Goal: Task Accomplishment & Management: Manage account settings

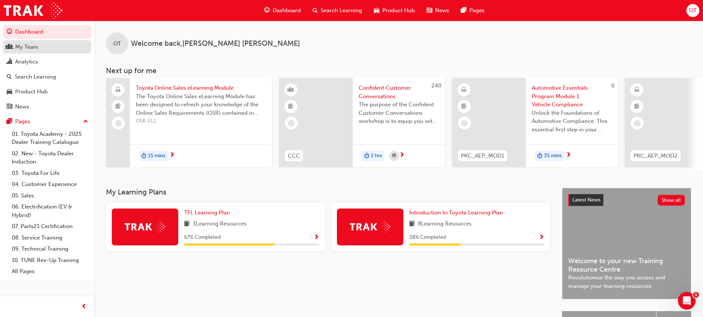
click at [35, 49] on div "My Team" at bounding box center [26, 47] width 23 height 8
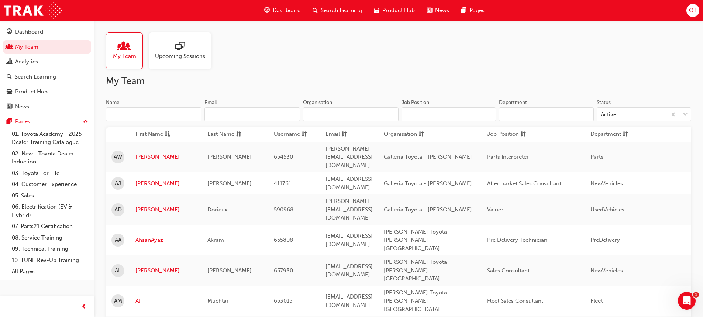
click at [181, 113] on input "Name" at bounding box center [154, 114] width 96 height 14
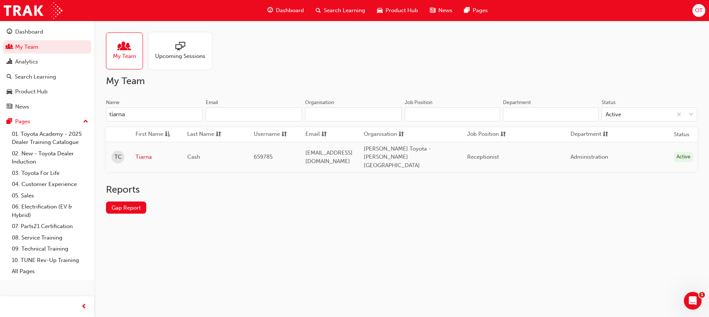
type input "tiarna"
click at [144, 153] on link "Tiarna" at bounding box center [155, 157] width 41 height 8
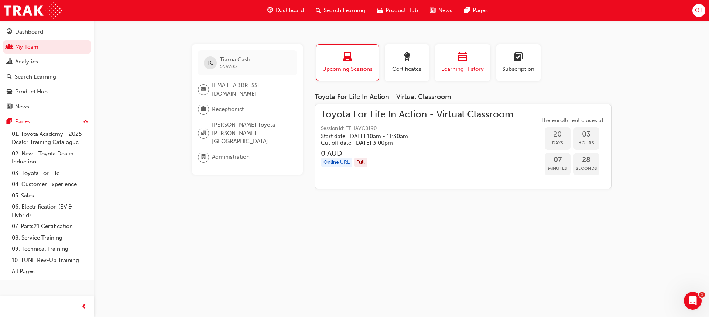
click at [464, 72] on span "Learning History" at bounding box center [462, 69] width 44 height 8
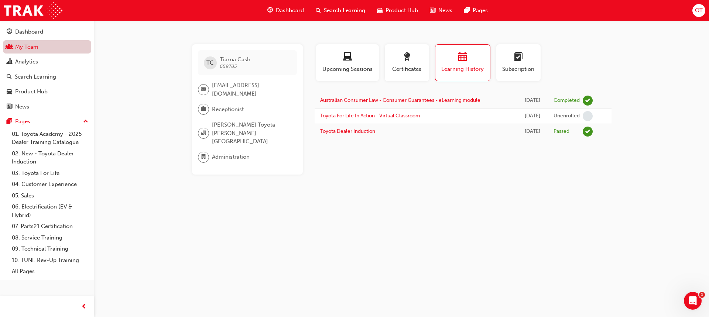
click at [79, 47] on link "My Team" at bounding box center [47, 47] width 88 height 14
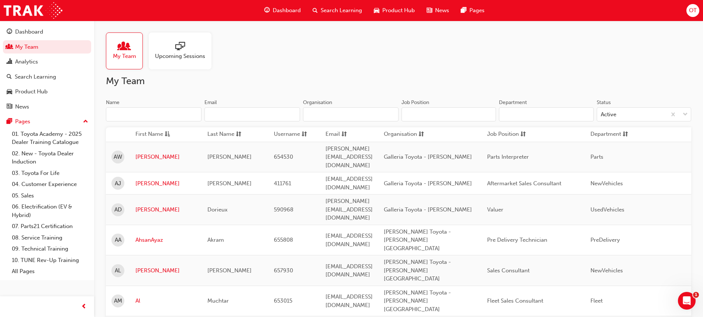
click at [162, 116] on input "Name" at bounding box center [154, 114] width 96 height 14
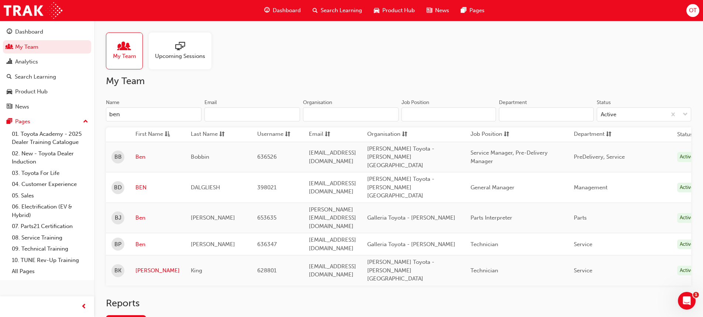
type input "ben"
click at [142, 183] on link "BEN" at bounding box center [157, 187] width 44 height 8
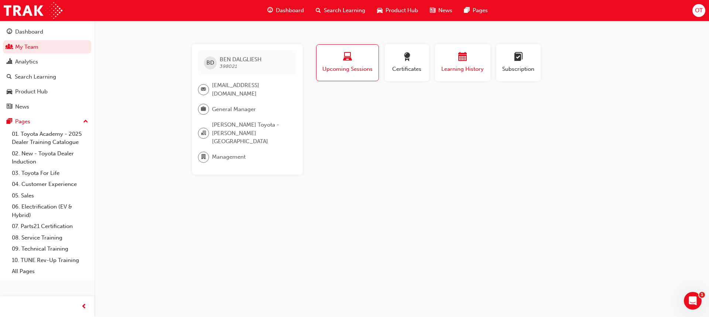
click at [475, 68] on span "Learning History" at bounding box center [462, 69] width 44 height 8
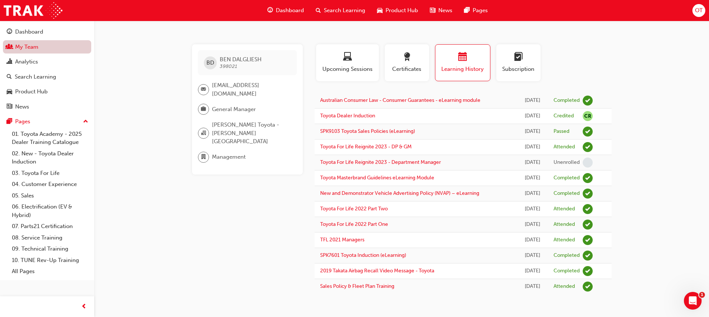
click at [39, 47] on link "My Team" at bounding box center [47, 47] width 88 height 14
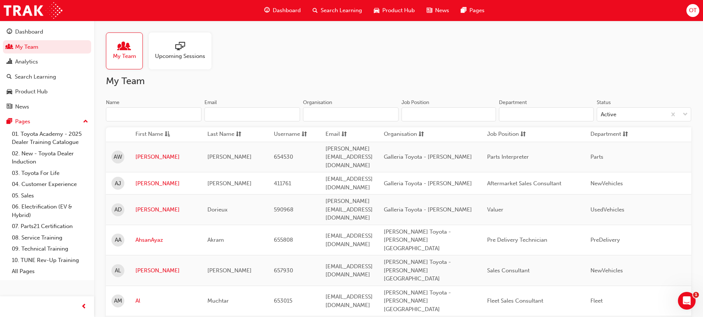
click at [181, 112] on input "Name" at bounding box center [154, 114] width 96 height 14
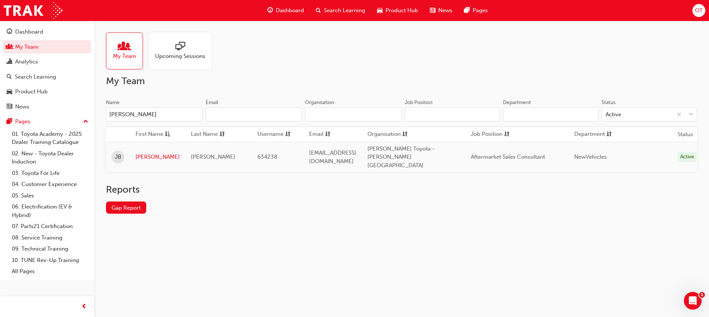
type input "[PERSON_NAME]"
click at [147, 153] on link "[PERSON_NAME]" at bounding box center [157, 157] width 44 height 8
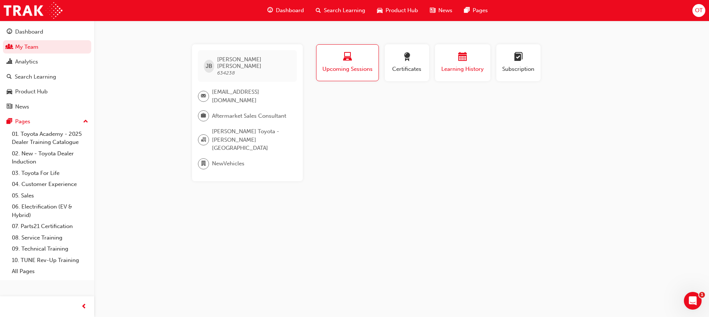
click at [449, 74] on button "Learning History" at bounding box center [462, 62] width 55 height 37
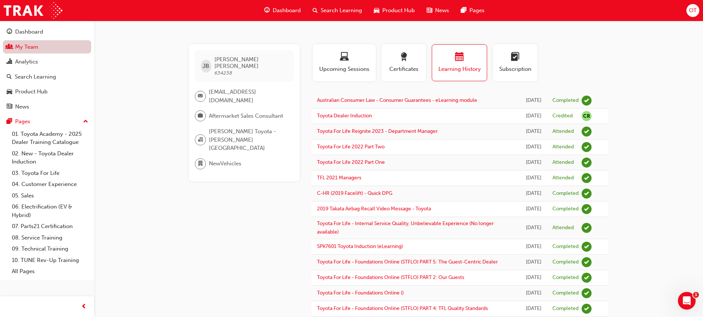
click at [75, 43] on link "My Team" at bounding box center [47, 47] width 88 height 14
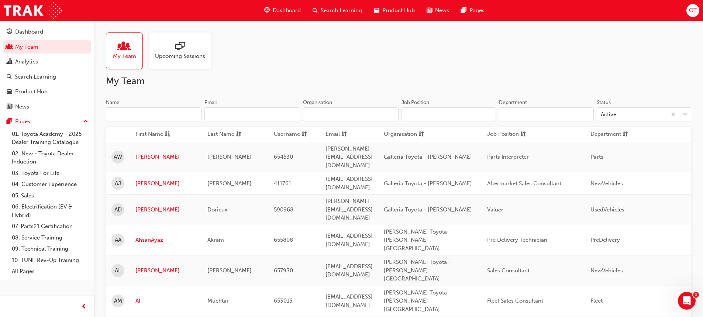
click at [193, 112] on input "Name" at bounding box center [154, 114] width 96 height 14
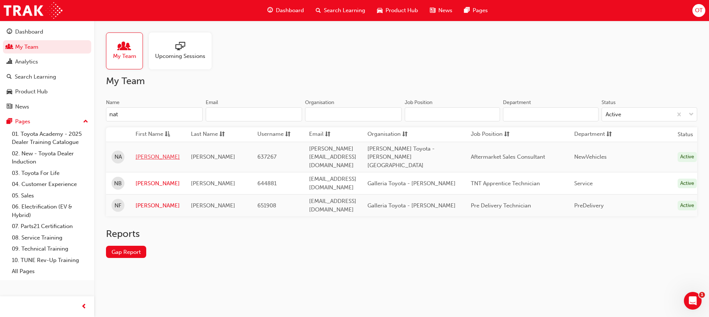
type input "nat"
click at [150, 153] on link "[PERSON_NAME]" at bounding box center [157, 157] width 44 height 8
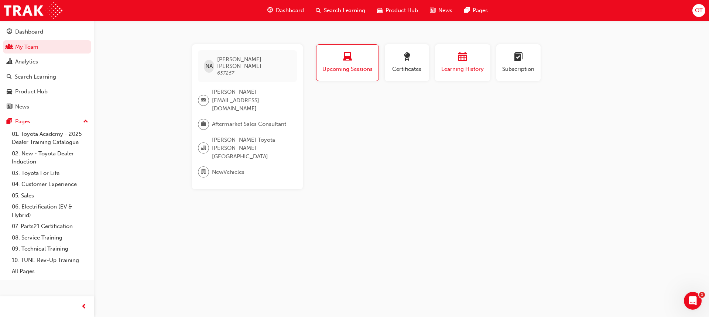
click at [472, 66] on span "Learning History" at bounding box center [462, 69] width 44 height 8
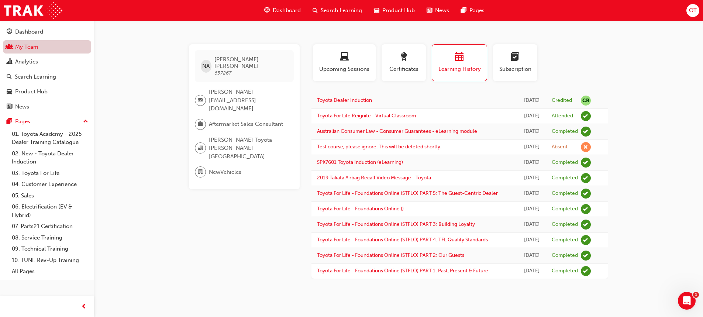
click at [69, 42] on link "My Team" at bounding box center [47, 47] width 88 height 14
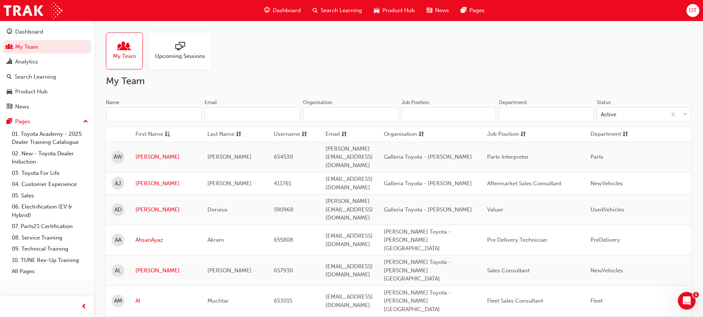
click at [176, 111] on input "Name" at bounding box center [154, 114] width 96 height 14
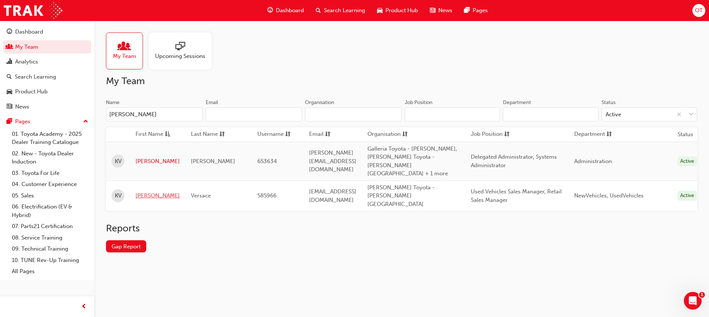
type input "[PERSON_NAME]"
click at [140, 192] on link "[PERSON_NAME]" at bounding box center [157, 196] width 44 height 8
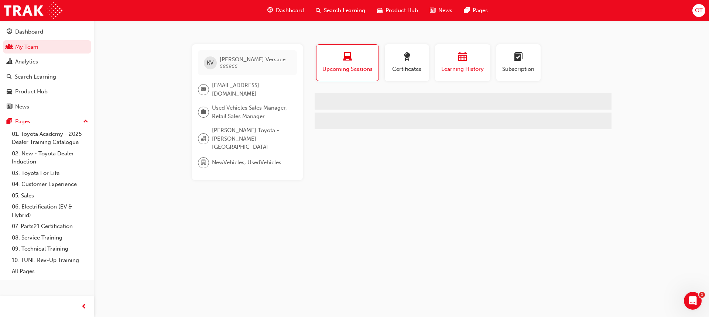
click at [459, 72] on span "Learning History" at bounding box center [462, 69] width 44 height 8
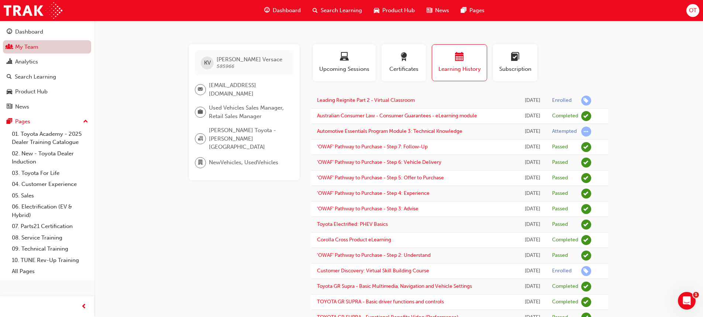
click at [37, 49] on link "My Team" at bounding box center [47, 47] width 88 height 14
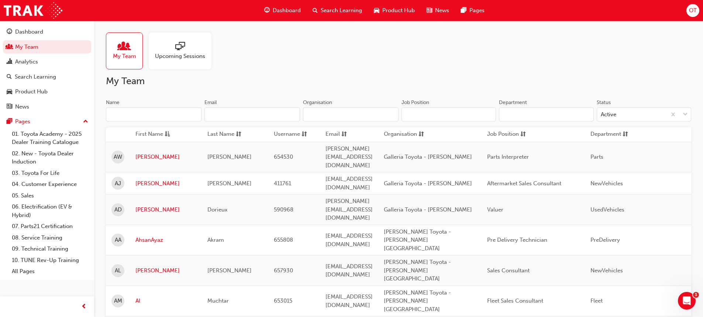
click at [192, 113] on input "Name" at bounding box center [154, 114] width 96 height 14
click at [184, 113] on input "Name" at bounding box center [154, 114] width 96 height 14
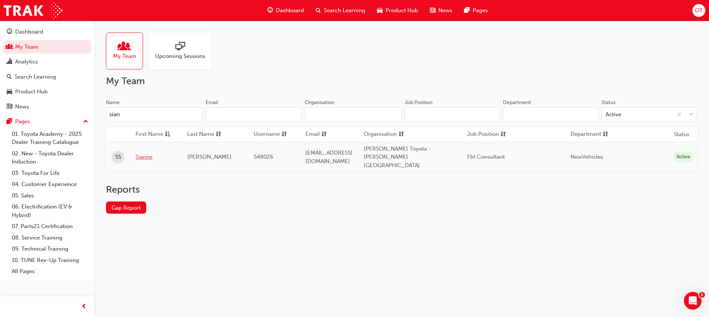
type input "sian"
click at [141, 153] on link "Sianne" at bounding box center [155, 157] width 41 height 8
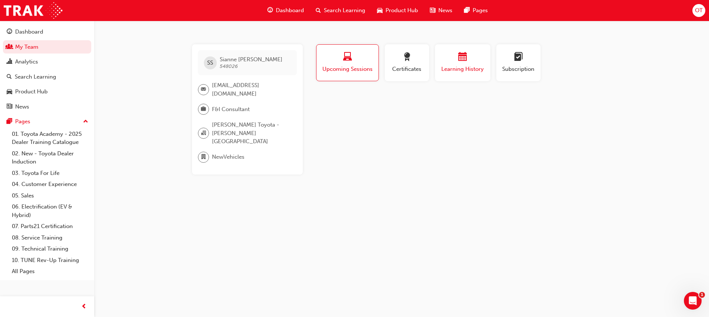
click at [455, 58] on div "button" at bounding box center [462, 57] width 44 height 11
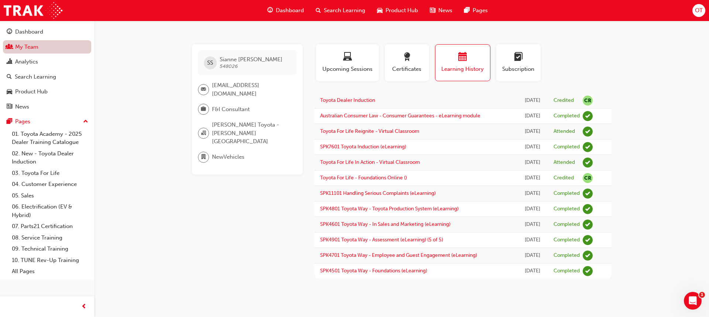
drag, startPoint x: 59, startPoint y: 49, endPoint x: 73, endPoint y: 51, distance: 13.8
click at [59, 49] on link "My Team" at bounding box center [47, 47] width 88 height 14
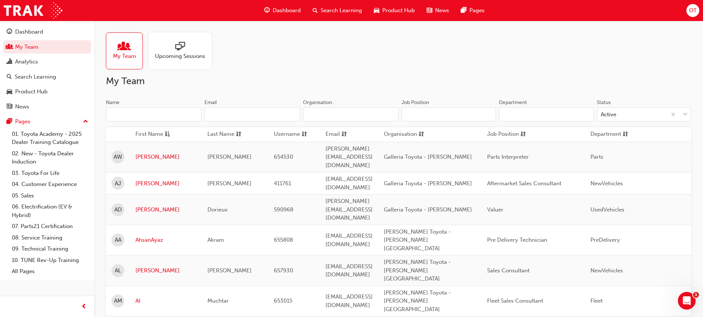
click at [184, 112] on input "Name" at bounding box center [154, 114] width 96 height 14
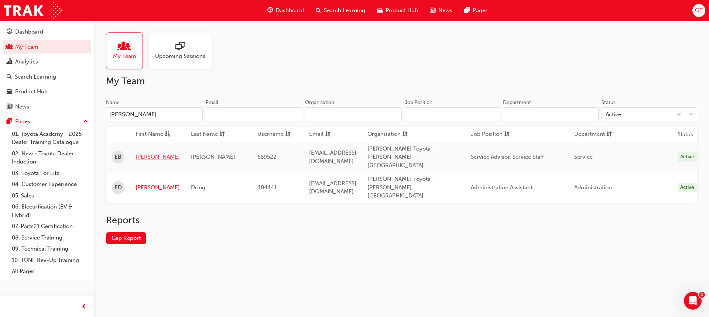
type input "[PERSON_NAME]"
click at [147, 153] on link "[PERSON_NAME]" at bounding box center [157, 157] width 44 height 8
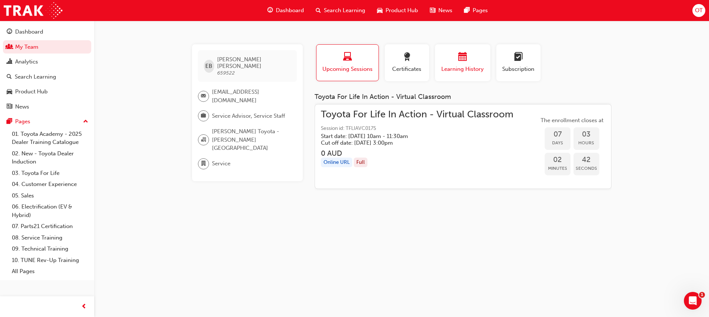
click at [463, 68] on span "Learning History" at bounding box center [462, 69] width 44 height 8
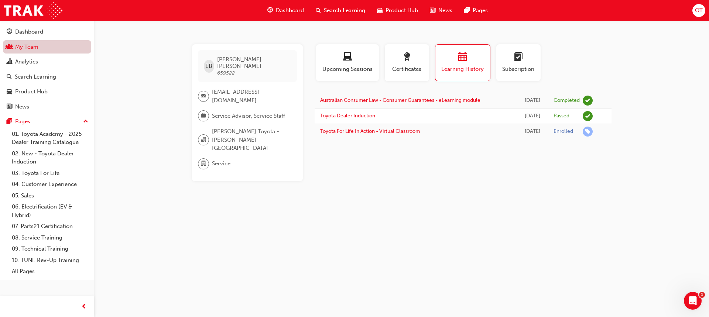
click at [76, 45] on link "My Team" at bounding box center [47, 47] width 88 height 14
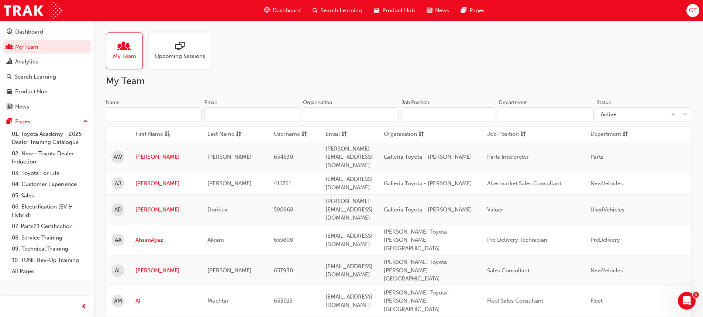
click at [165, 113] on input "Name" at bounding box center [154, 114] width 96 height 14
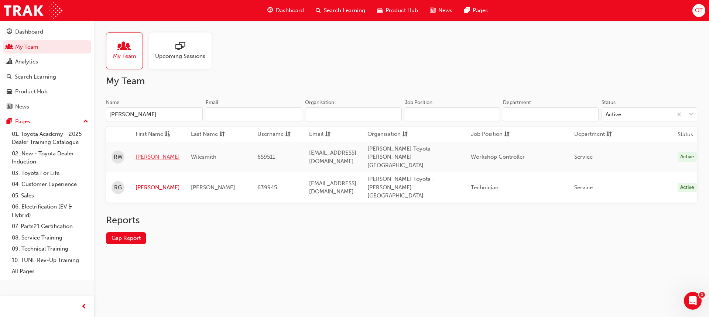
type input "[PERSON_NAME]"
click at [141, 153] on link "[PERSON_NAME]" at bounding box center [157, 157] width 44 height 8
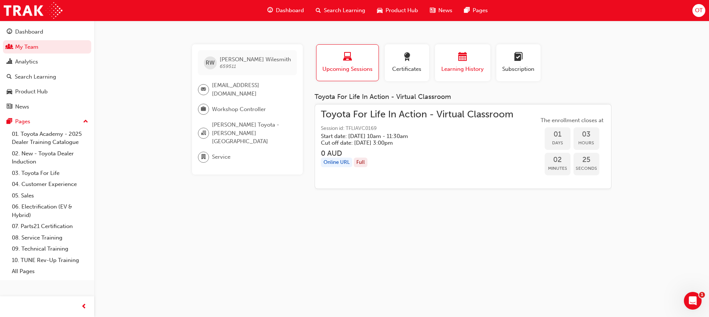
click at [465, 66] on span "Learning History" at bounding box center [462, 69] width 44 height 8
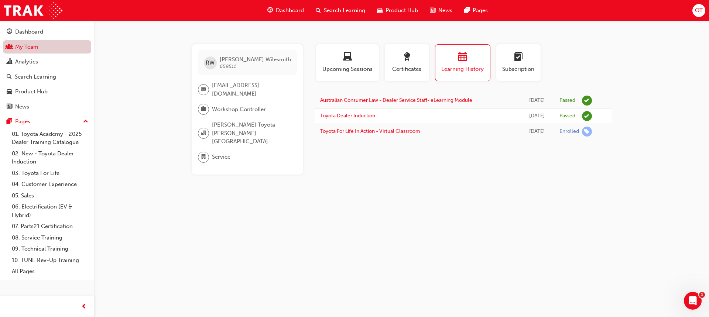
click at [24, 41] on link "My Team" at bounding box center [47, 47] width 88 height 14
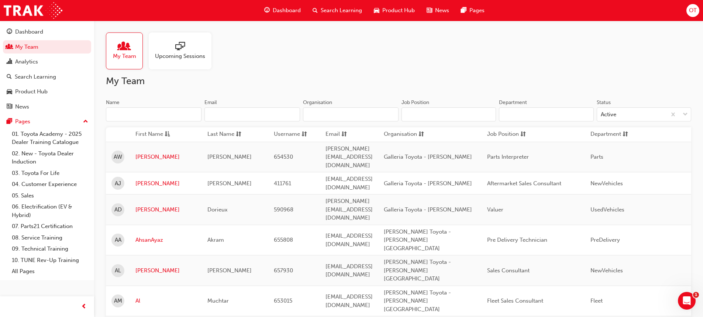
click at [140, 120] on input "Name" at bounding box center [154, 114] width 96 height 14
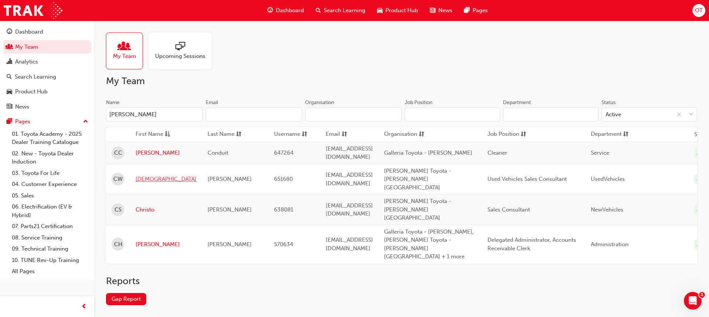
type input "[PERSON_NAME]"
click at [150, 175] on link "[DEMOGRAPHIC_DATA]" at bounding box center [165, 179] width 61 height 8
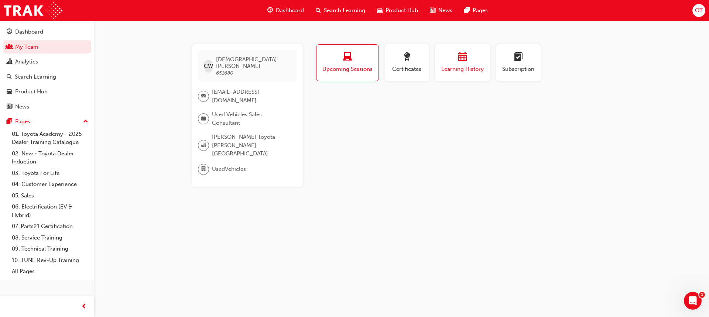
click at [466, 59] on span "calendar-icon" at bounding box center [462, 57] width 9 height 10
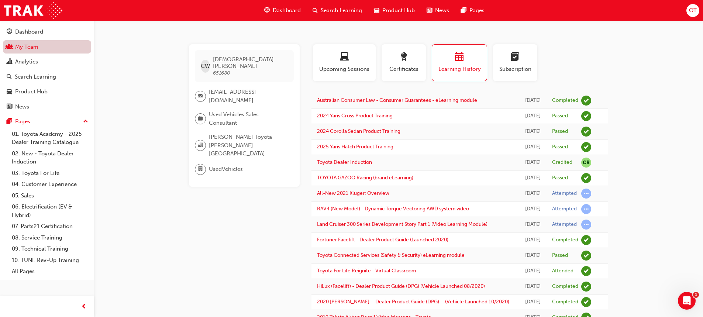
click at [41, 50] on link "My Team" at bounding box center [47, 47] width 88 height 14
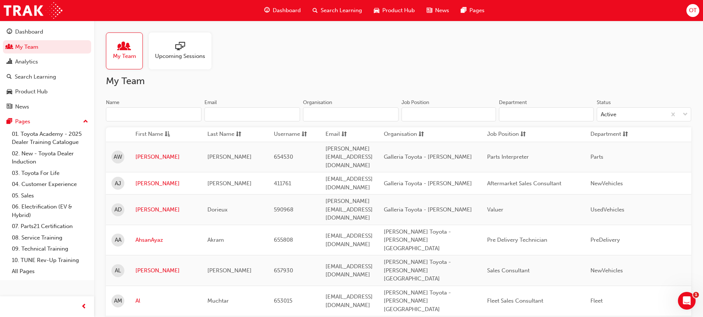
click at [164, 112] on input "Name" at bounding box center [154, 114] width 96 height 14
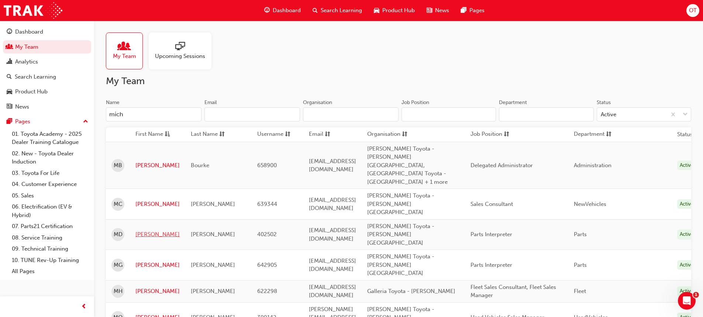
type input "mich"
click at [144, 230] on link "[PERSON_NAME]" at bounding box center [157, 234] width 44 height 8
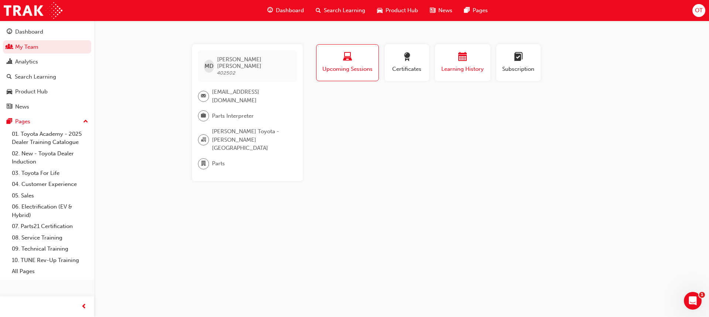
click at [458, 58] on div "button" at bounding box center [462, 57] width 44 height 11
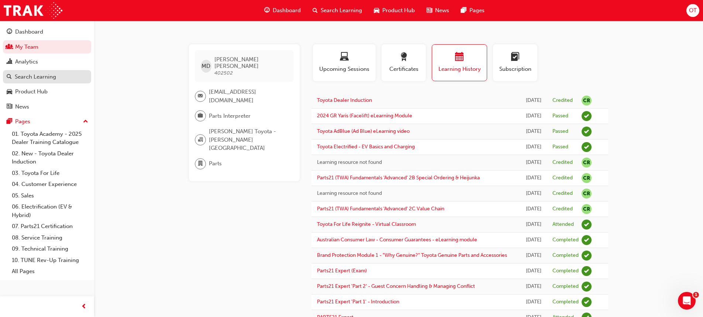
drag, startPoint x: 42, startPoint y: 79, endPoint x: 76, endPoint y: 58, distance: 39.9
click at [43, 79] on div "Search Learning" at bounding box center [35, 77] width 41 height 8
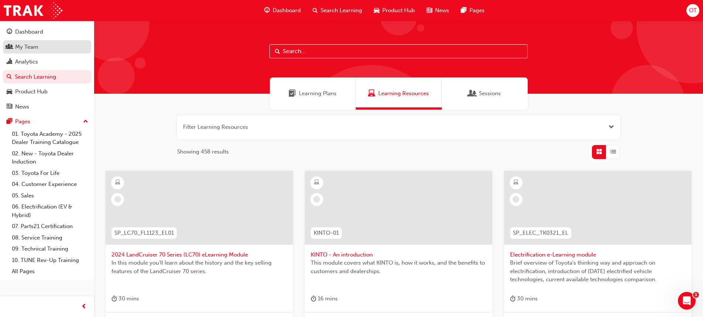
click at [42, 41] on link "My Team" at bounding box center [47, 47] width 88 height 14
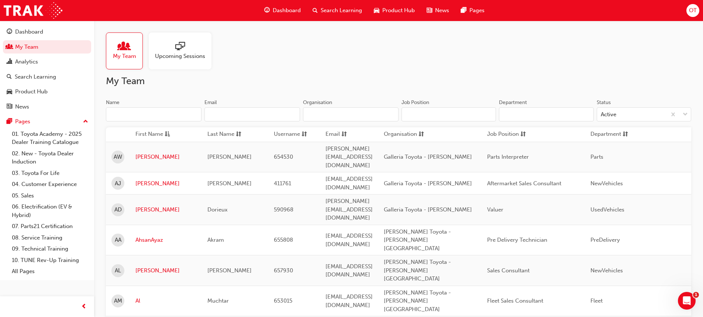
click at [155, 114] on input "Name" at bounding box center [154, 114] width 96 height 14
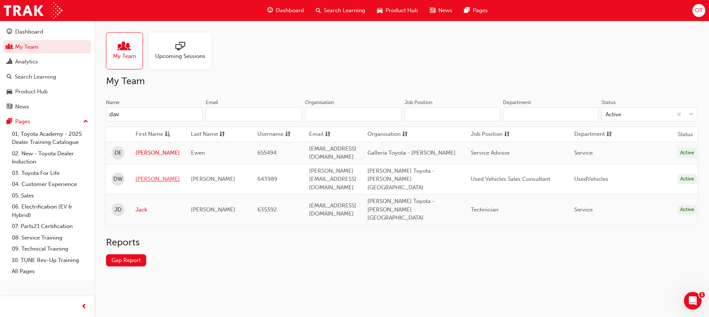
type input "dav"
click at [147, 175] on link "[PERSON_NAME]" at bounding box center [157, 179] width 44 height 8
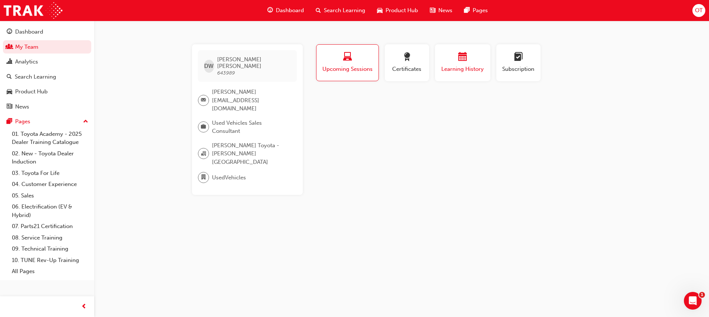
drag, startPoint x: 467, startPoint y: 67, endPoint x: 465, endPoint y: 76, distance: 9.4
click at [468, 67] on span "Learning History" at bounding box center [462, 69] width 44 height 8
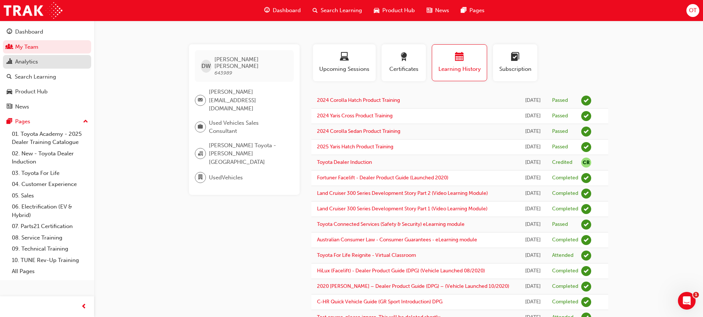
click at [50, 64] on div "Analytics" at bounding box center [47, 61] width 81 height 9
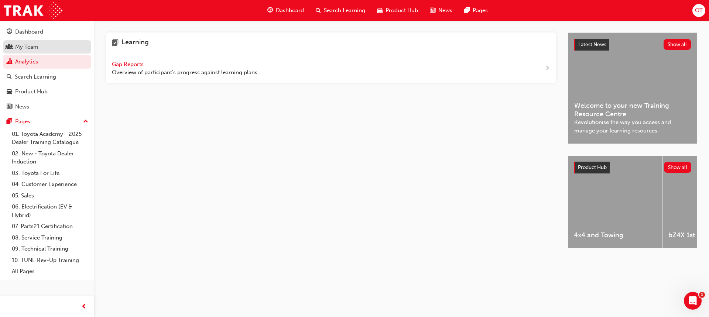
click at [49, 51] on div "My Team" at bounding box center [47, 46] width 81 height 9
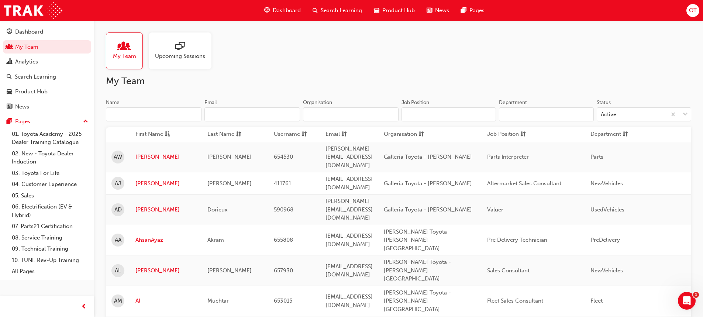
click at [150, 106] on div "Name" at bounding box center [154, 103] width 96 height 9
click at [150, 107] on input "Name" at bounding box center [154, 114] width 96 height 14
click at [149, 114] on input "Name" at bounding box center [154, 114] width 96 height 14
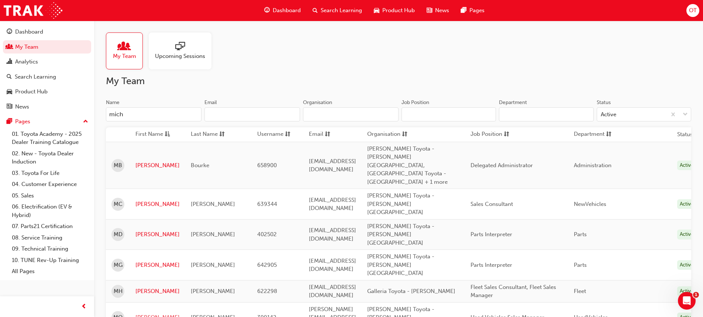
type input "mich"
click at [144, 313] on link "[PERSON_NAME]" at bounding box center [157, 317] width 44 height 8
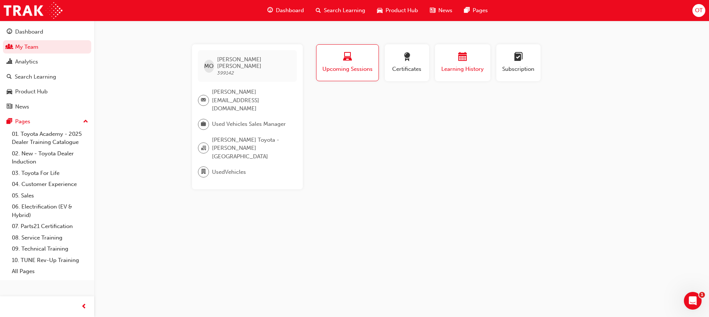
click at [457, 66] on span "Learning History" at bounding box center [462, 69] width 44 height 8
